Goal: Task Accomplishment & Management: Manage account settings

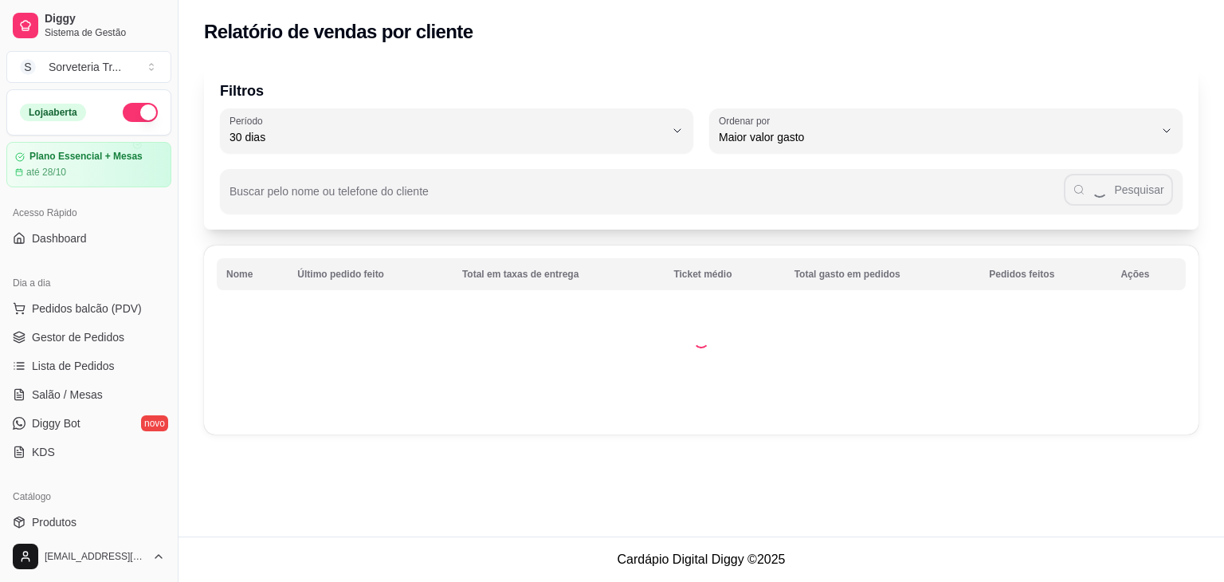
select select "30"
select select "HIGHEST_TOTAL_SPENT_WITH_ORDERS"
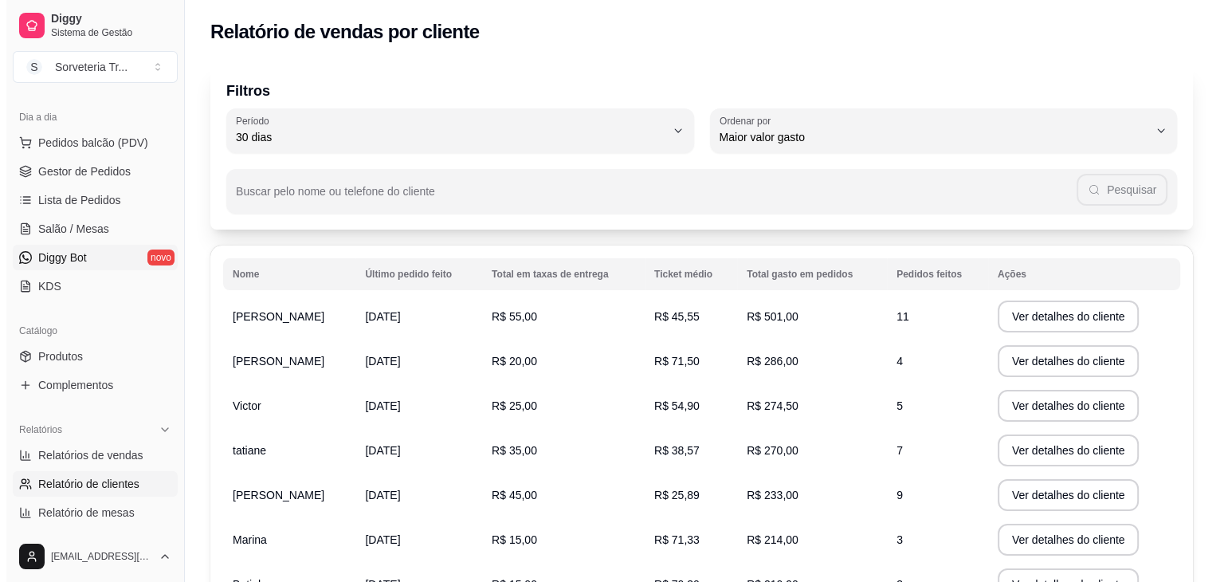
scroll to position [6, 0]
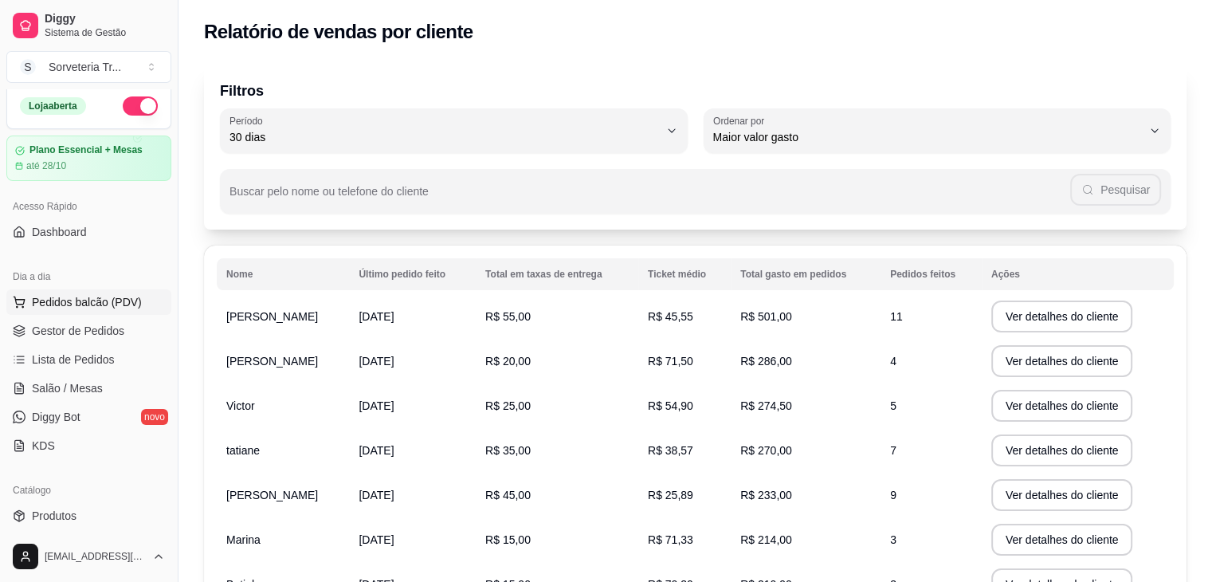
click at [83, 306] on span "Pedidos balcão (PDV)" at bounding box center [87, 302] width 110 height 16
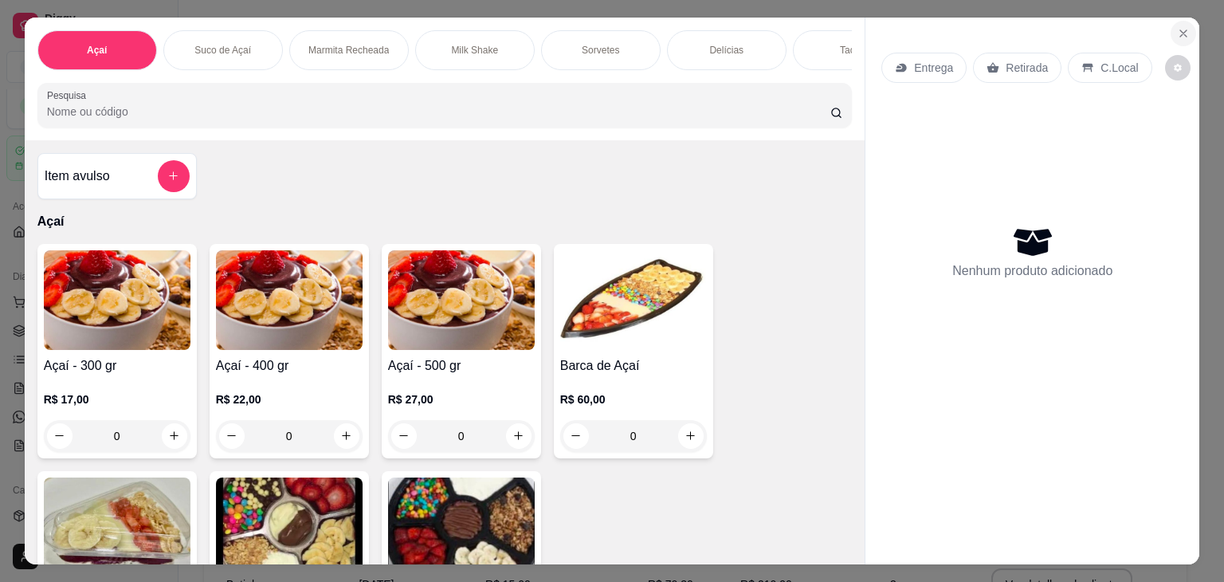
click at [1180, 30] on icon "Close" at bounding box center [1183, 33] width 6 height 6
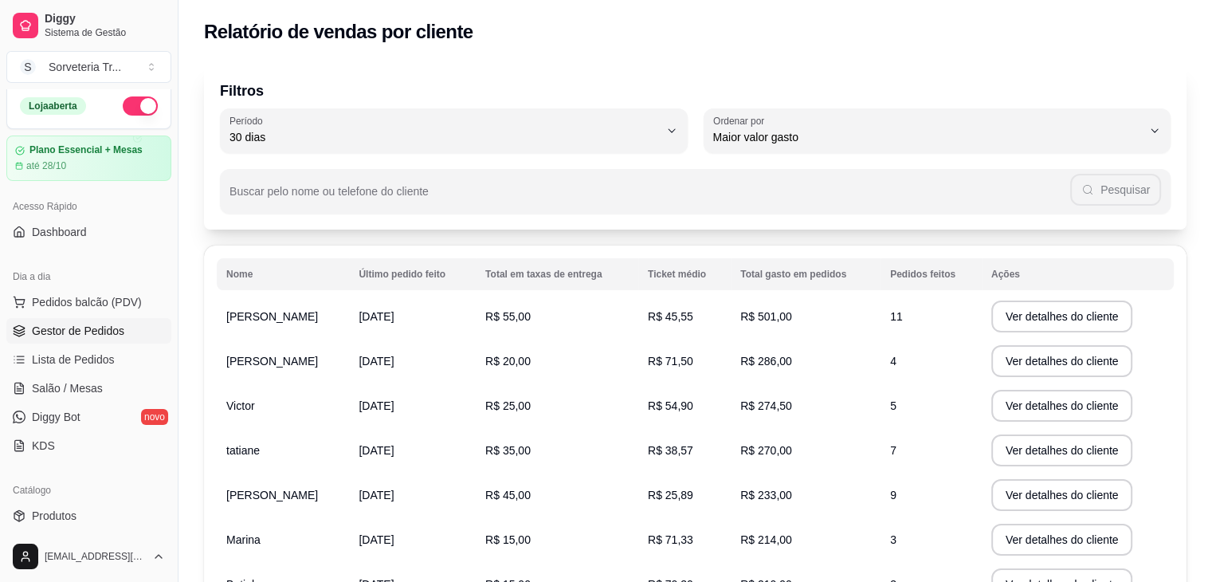
click at [99, 326] on span "Gestor de Pedidos" at bounding box center [78, 331] width 92 height 16
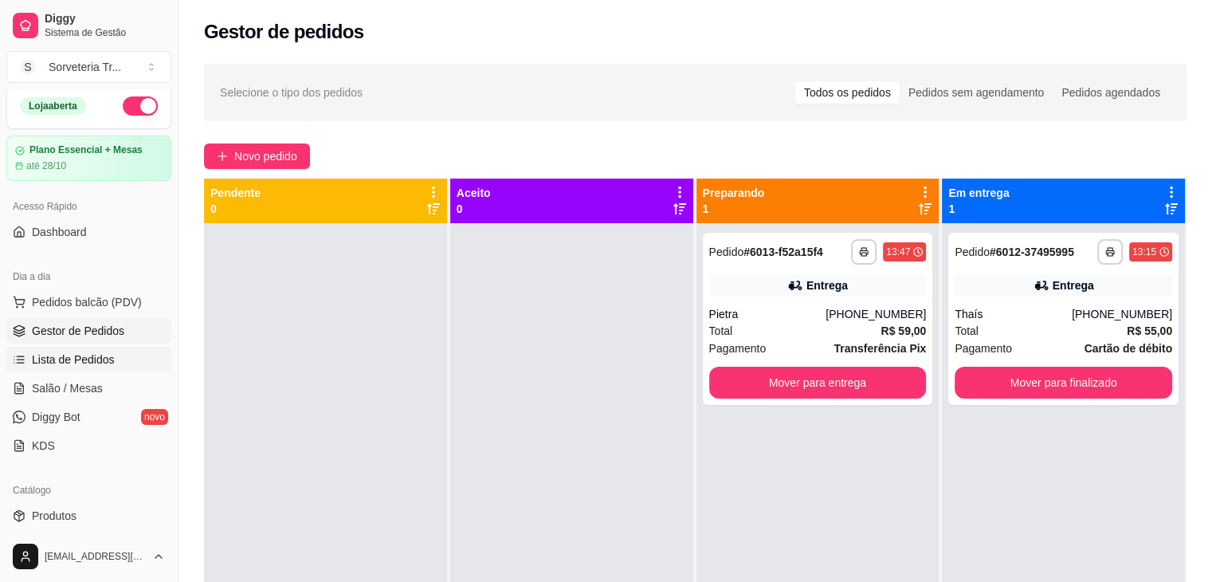
click at [100, 356] on span "Lista de Pedidos" at bounding box center [73, 359] width 83 height 16
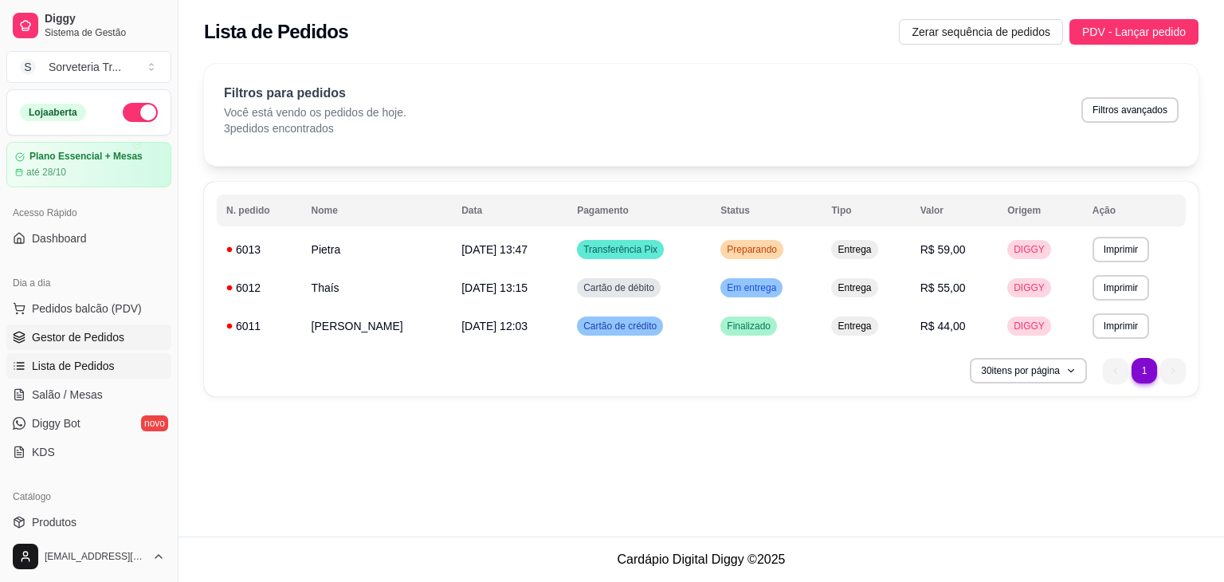
click at [69, 336] on span "Gestor de Pedidos" at bounding box center [78, 337] width 92 height 16
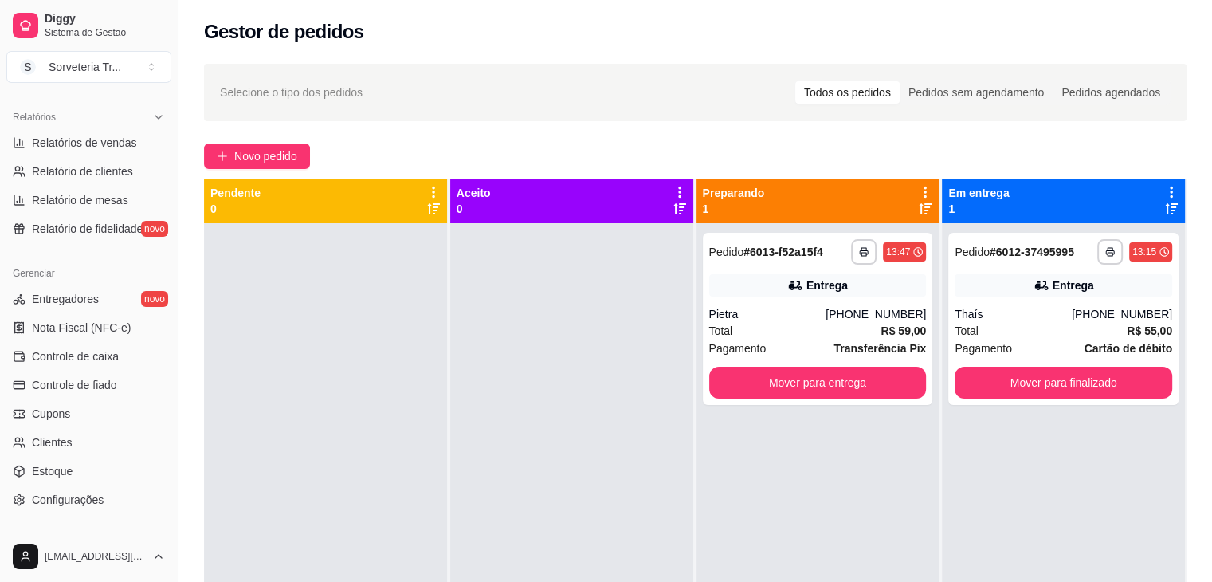
scroll to position [558, 0]
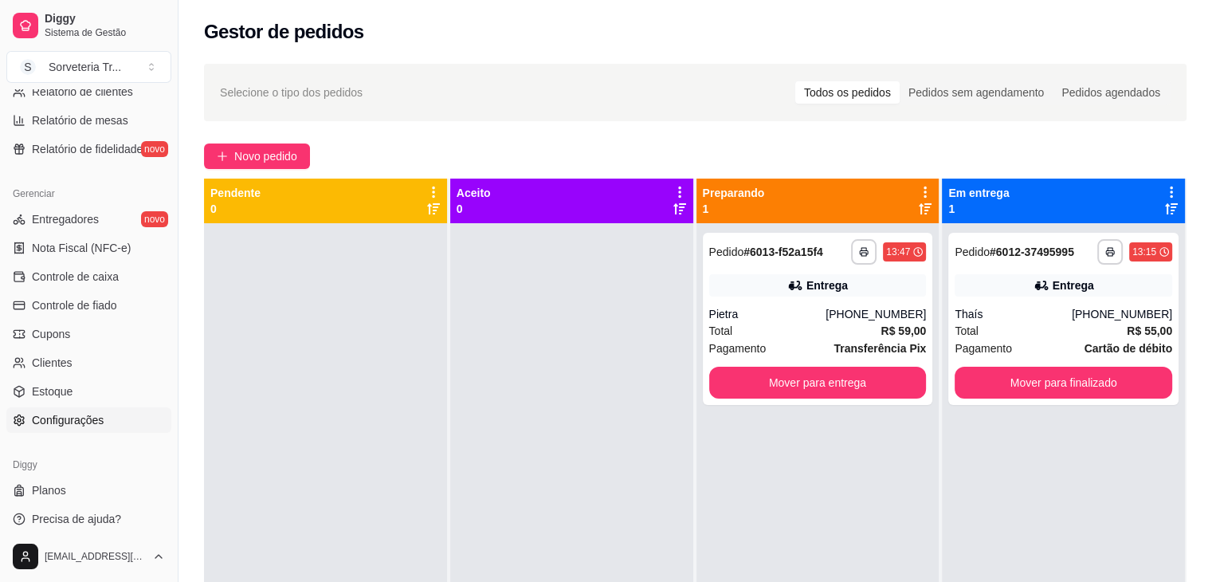
click at [69, 419] on span "Configurações" at bounding box center [68, 420] width 72 height 16
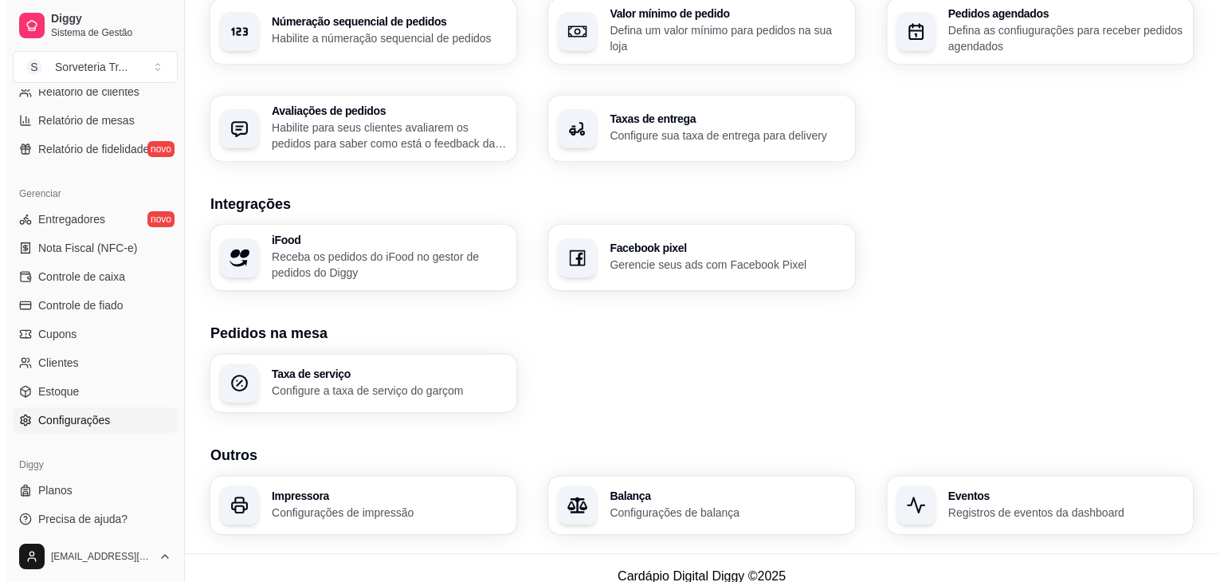
scroll to position [535, 0]
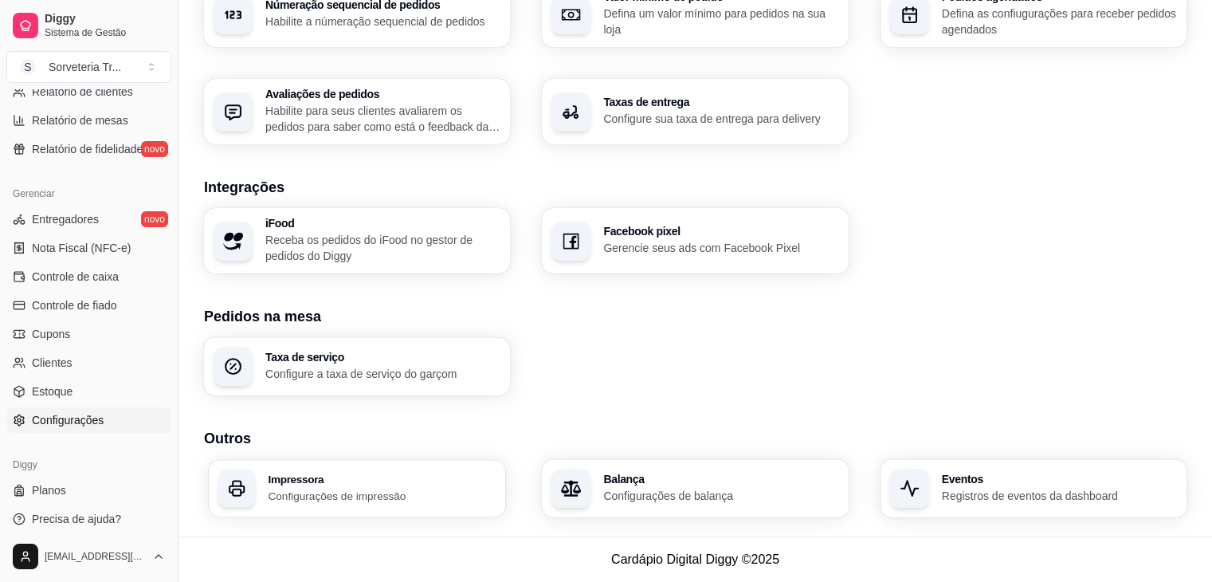
click at [271, 503] on div "Impressora Configurações de impressão" at bounding box center [357, 488] width 297 height 57
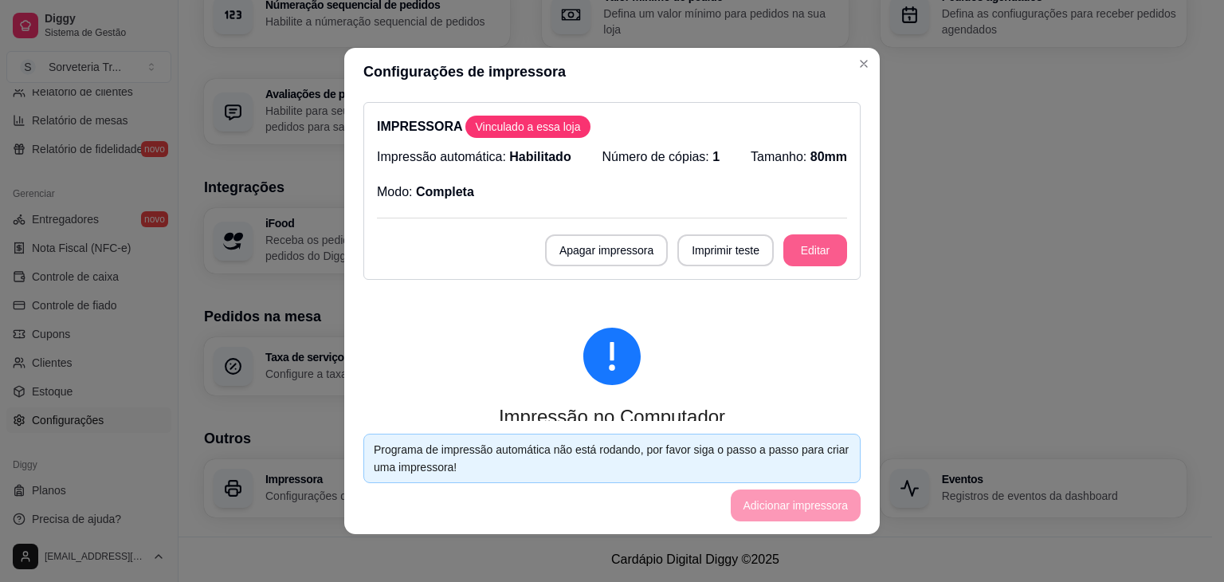
click at [806, 243] on button "Editar" at bounding box center [815, 250] width 64 height 32
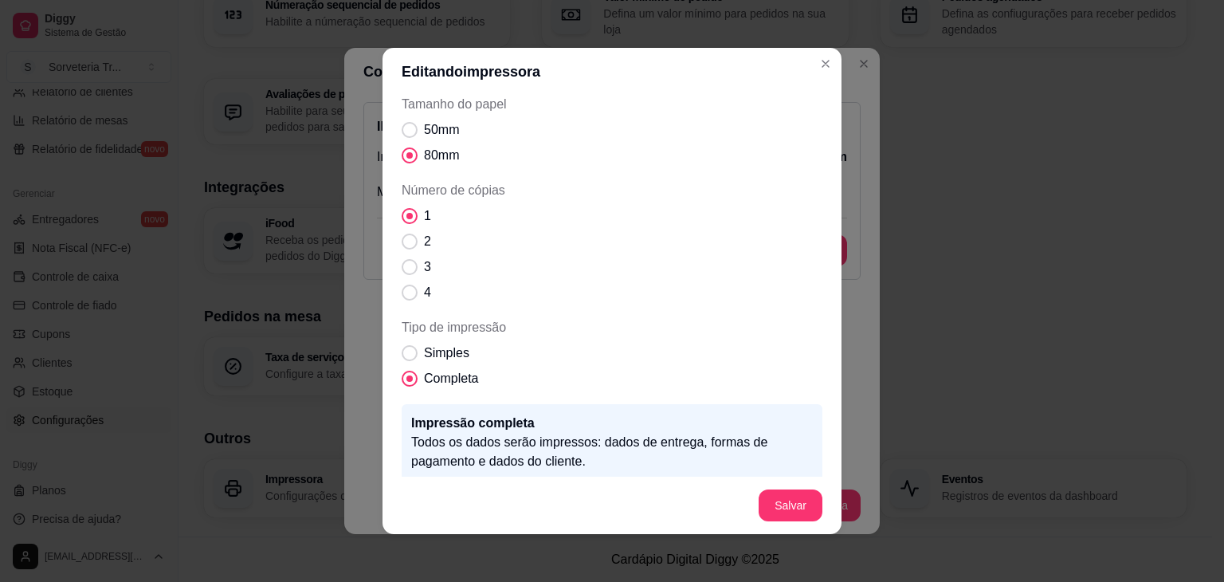
scroll to position [140, 0]
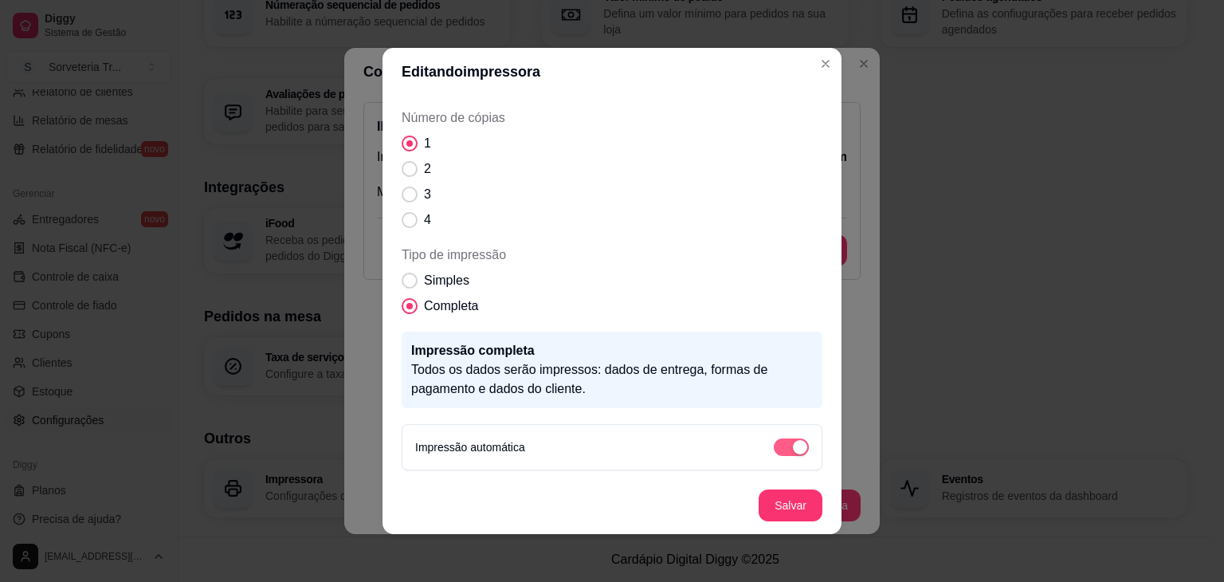
click at [774, 444] on span "button" at bounding box center [791, 447] width 35 height 18
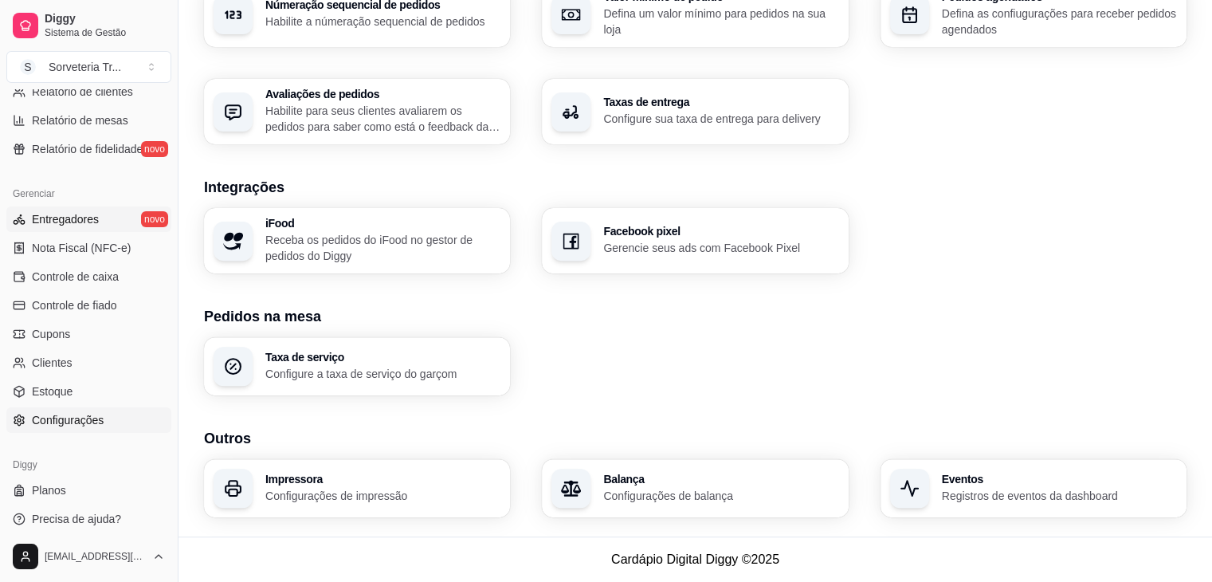
scroll to position [398, 0]
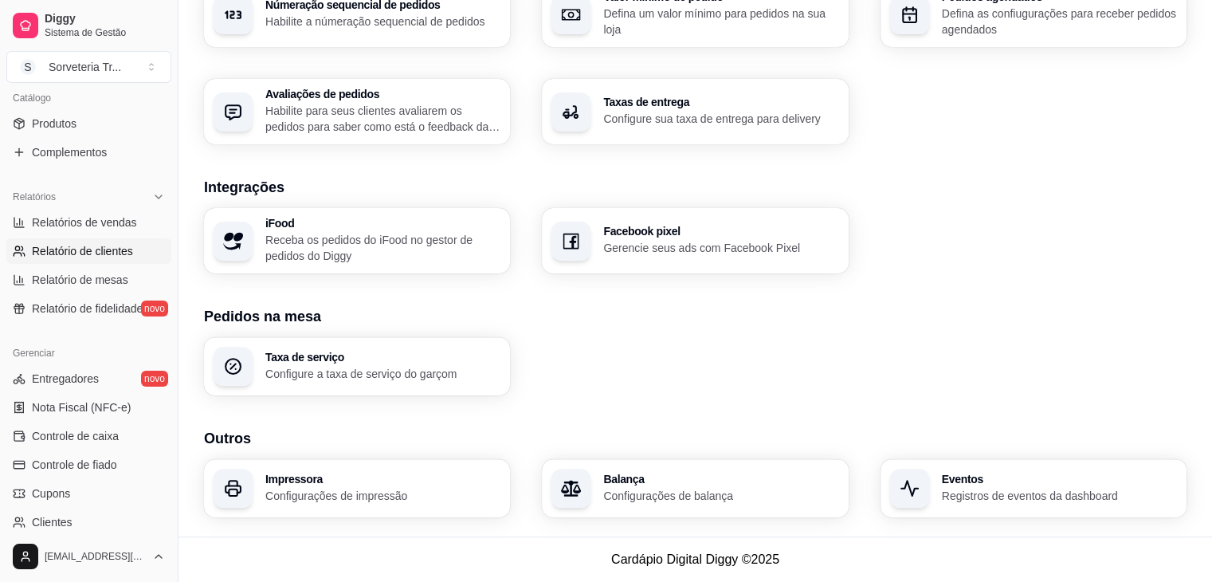
click at [92, 253] on span "Relatório de clientes" at bounding box center [82, 251] width 101 height 16
select select "30"
select select "HIGHEST_TOTAL_SPENT_WITH_ORDERS"
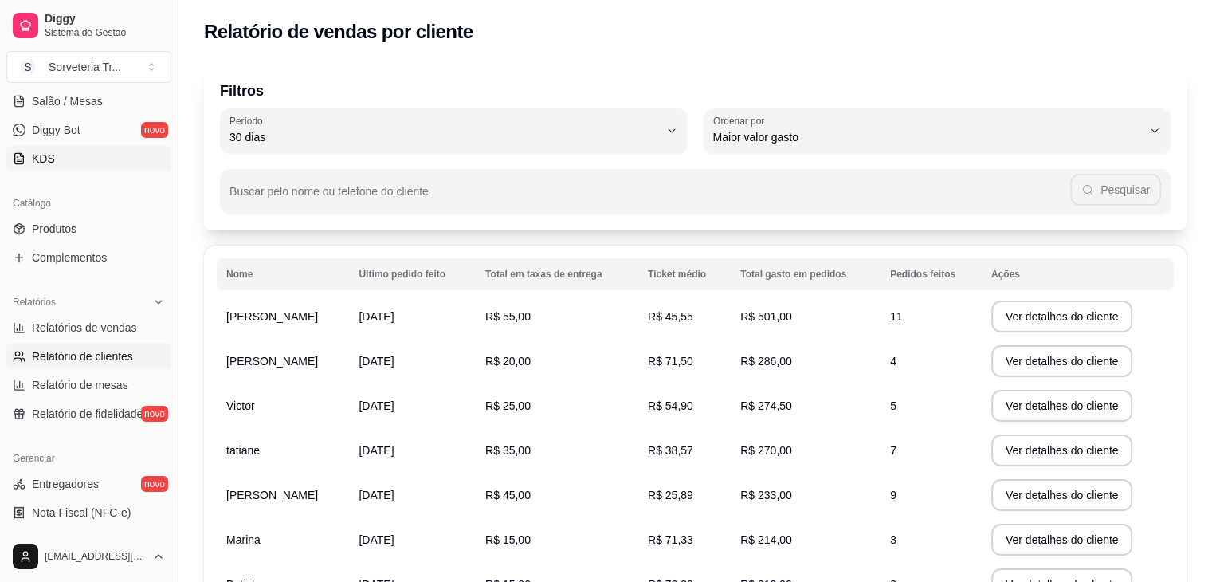
scroll to position [159, 0]
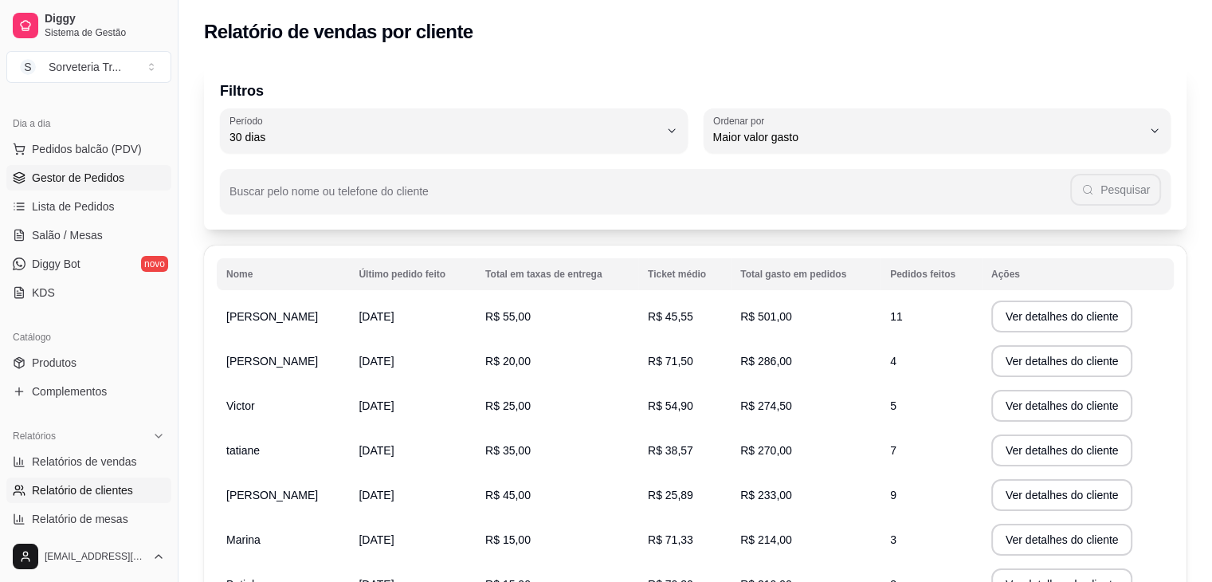
click at [102, 187] on link "Gestor de Pedidos" at bounding box center [88, 178] width 165 height 26
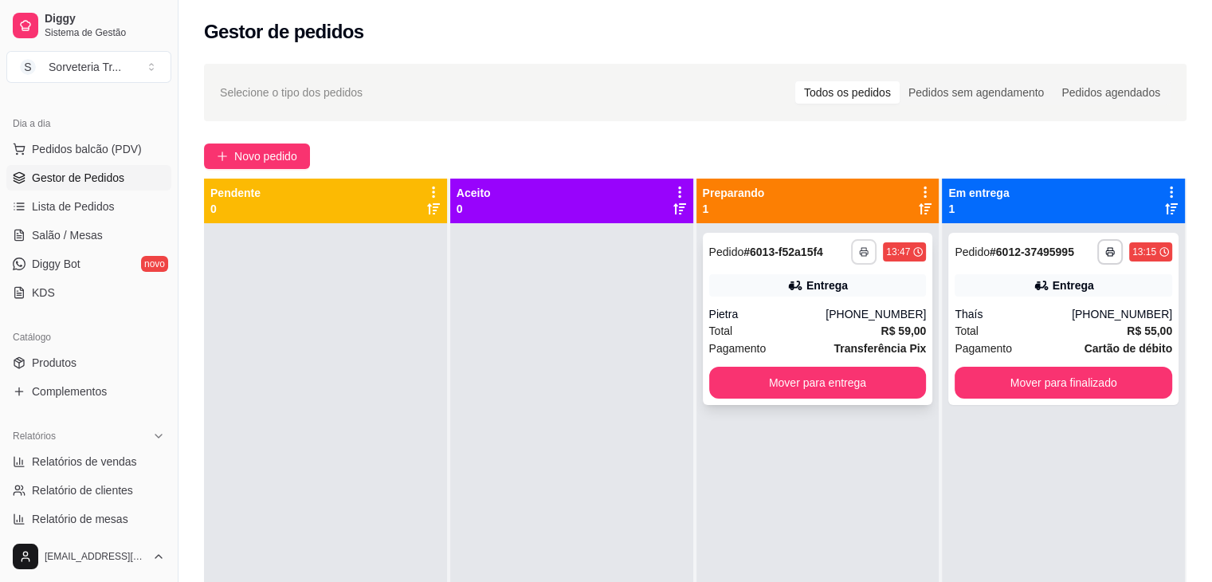
click at [859, 253] on icon "button" at bounding box center [864, 252] width 10 height 10
click at [558, 290] on div at bounding box center [571, 514] width 243 height 582
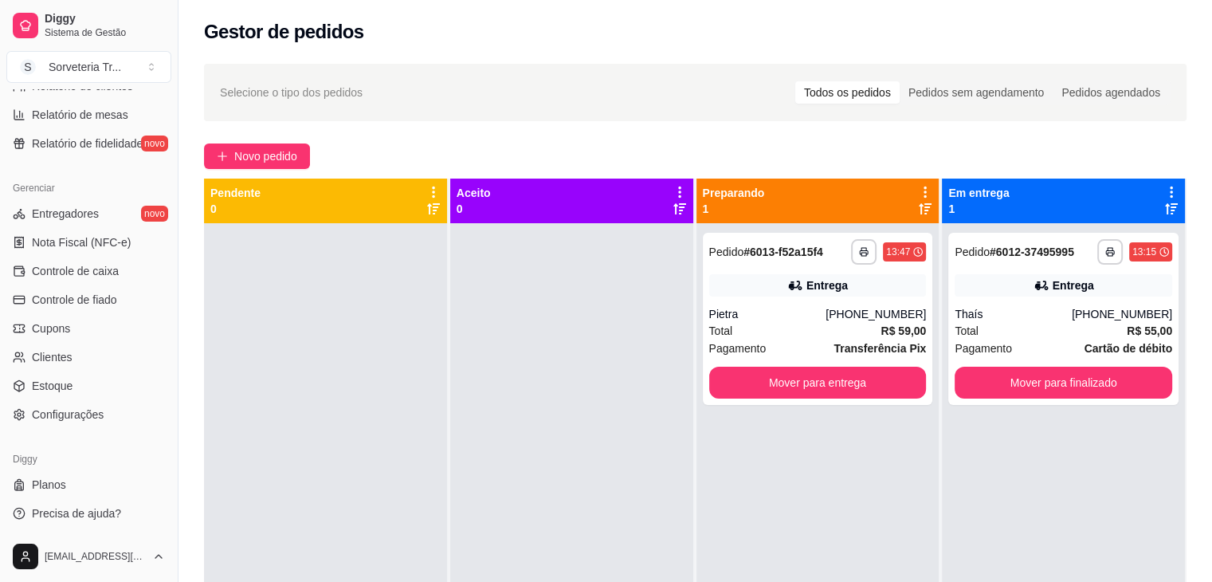
scroll to position [564, 0]
click at [72, 518] on span "Precisa de ajuda?" at bounding box center [76, 512] width 89 height 16
